Goal: Task Accomplishment & Management: Manage account settings

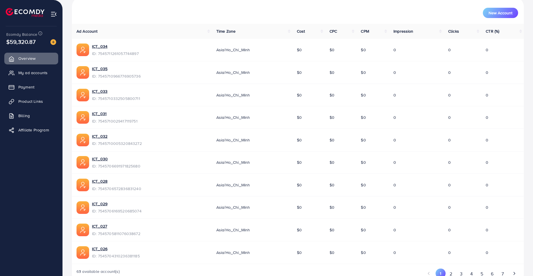
scroll to position [177, 0]
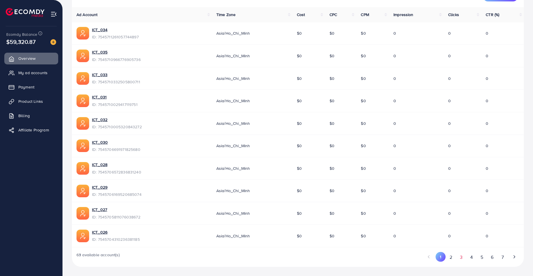
click at [460, 258] on button "3" at bounding box center [461, 257] width 10 height 11
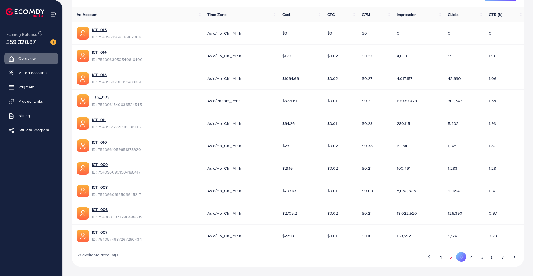
click at [449, 257] on button "2" at bounding box center [451, 257] width 10 height 11
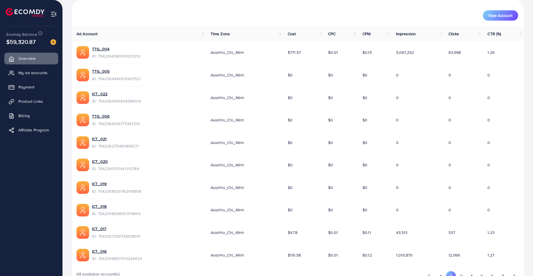
scroll to position [149, 0]
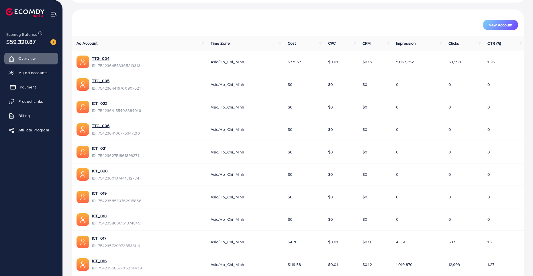
click at [29, 88] on span "Payment" at bounding box center [28, 87] width 16 height 6
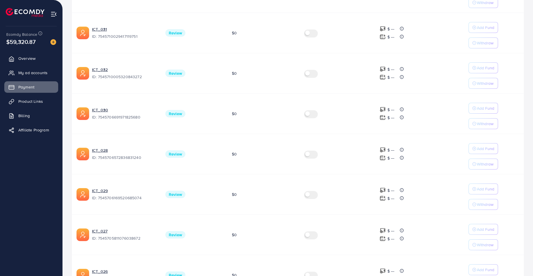
scroll to position [303, 0]
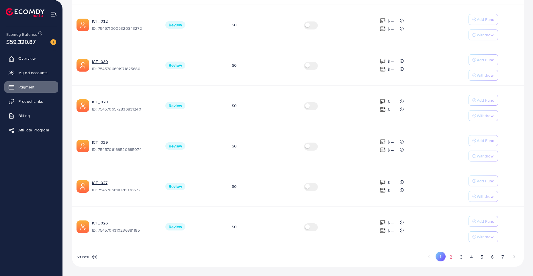
click at [448, 257] on button "2" at bounding box center [450, 257] width 10 height 11
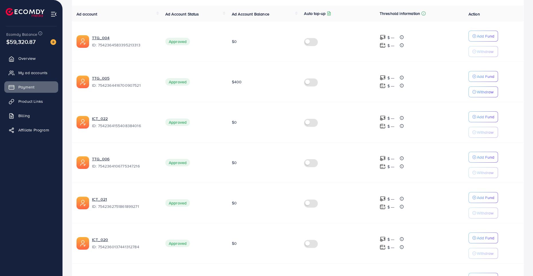
scroll to position [103, 0]
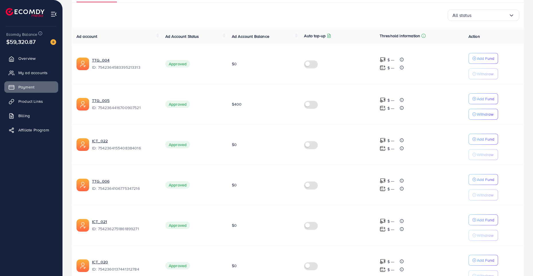
click at [316, 65] on label at bounding box center [312, 63] width 16 height 7
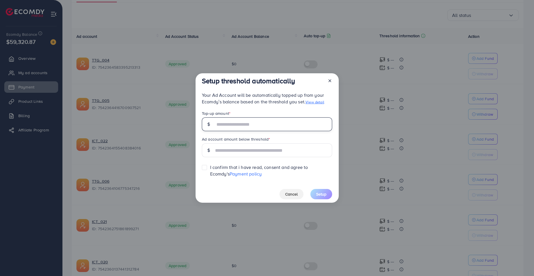
click at [259, 126] on input "text" at bounding box center [273, 124] width 117 height 14
type input "***"
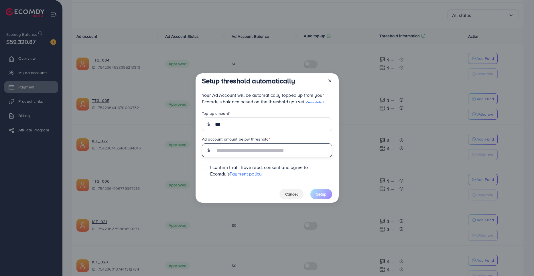
click at [247, 149] on input "text" at bounding box center [273, 150] width 117 height 14
type input "***"
click at [210, 165] on label at bounding box center [210, 165] width 0 height 0
click at [321, 192] on span "Setup" at bounding box center [321, 194] width 10 height 6
